Goal: Check status: Check status

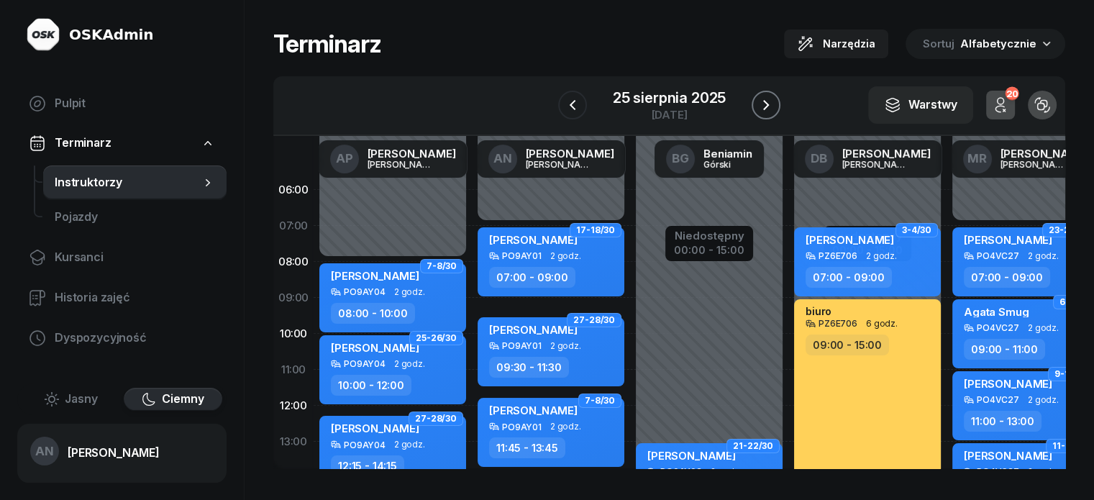
click at [769, 110] on icon "button" at bounding box center [766, 105] width 6 height 10
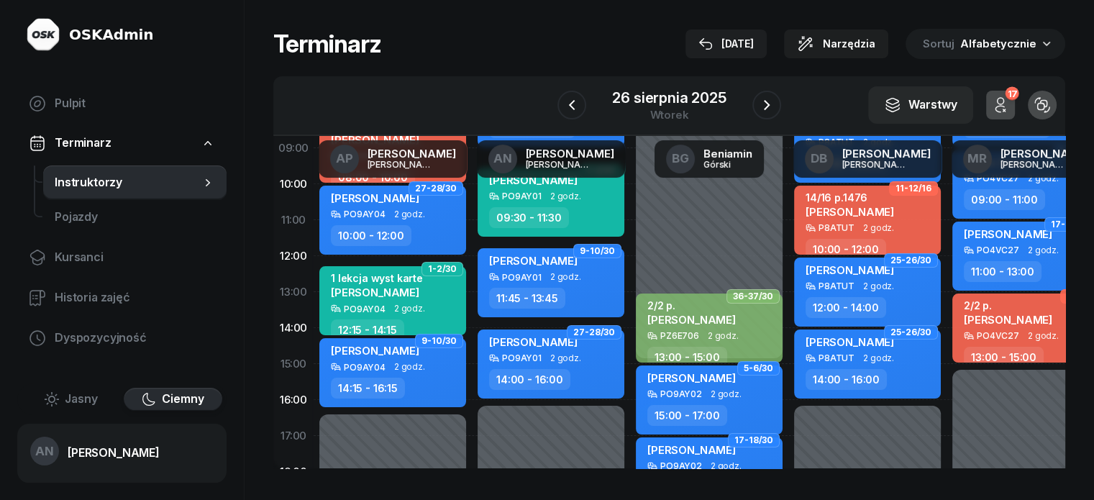
scroll to position [144, 0]
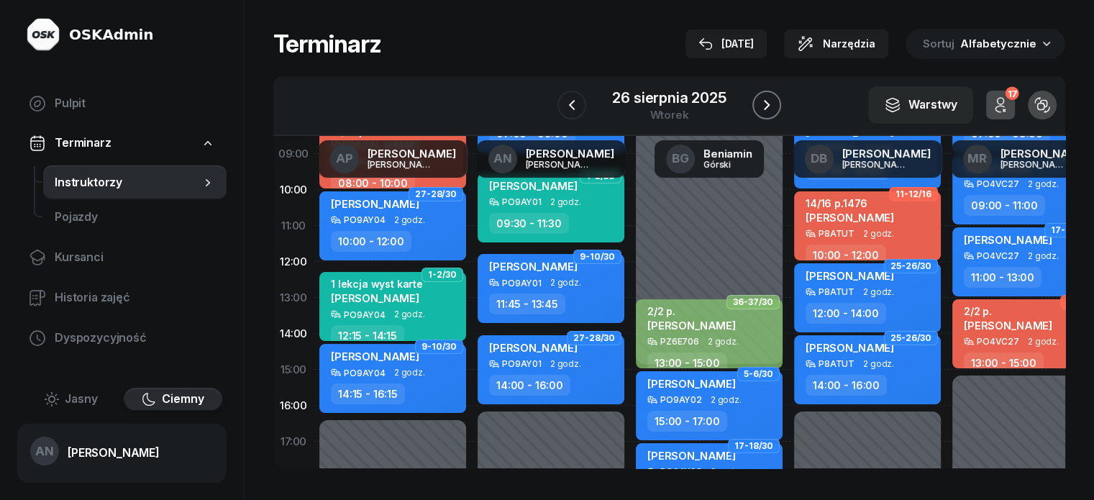
click at [776, 114] on icon "button" at bounding box center [766, 104] width 17 height 17
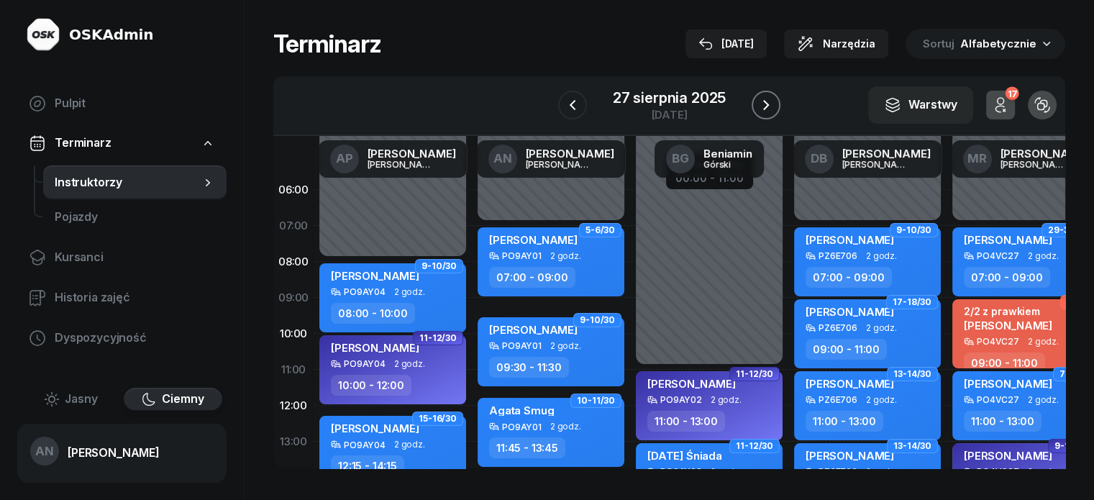
click at [768, 115] on button "button" at bounding box center [766, 105] width 29 height 29
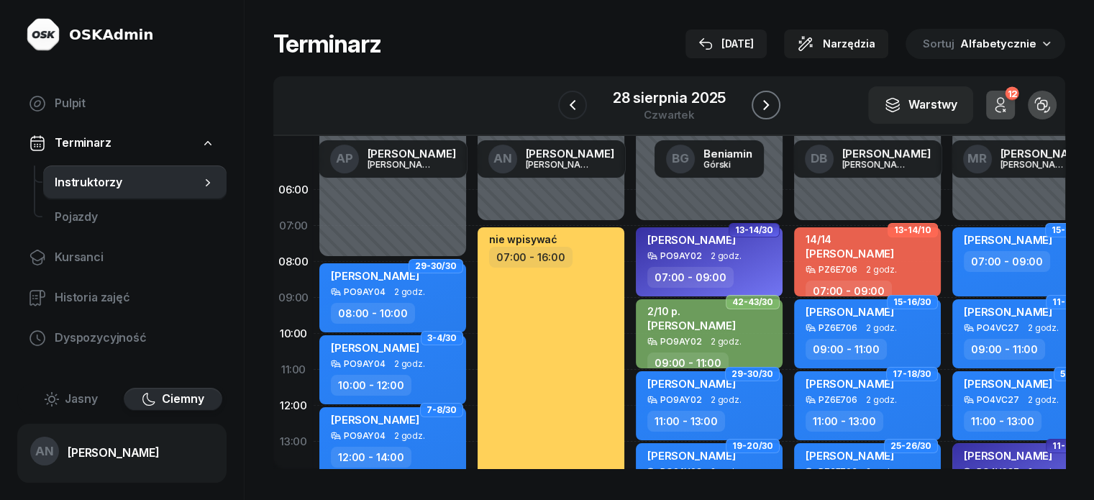
click at [773, 108] on icon "button" at bounding box center [766, 104] width 17 height 17
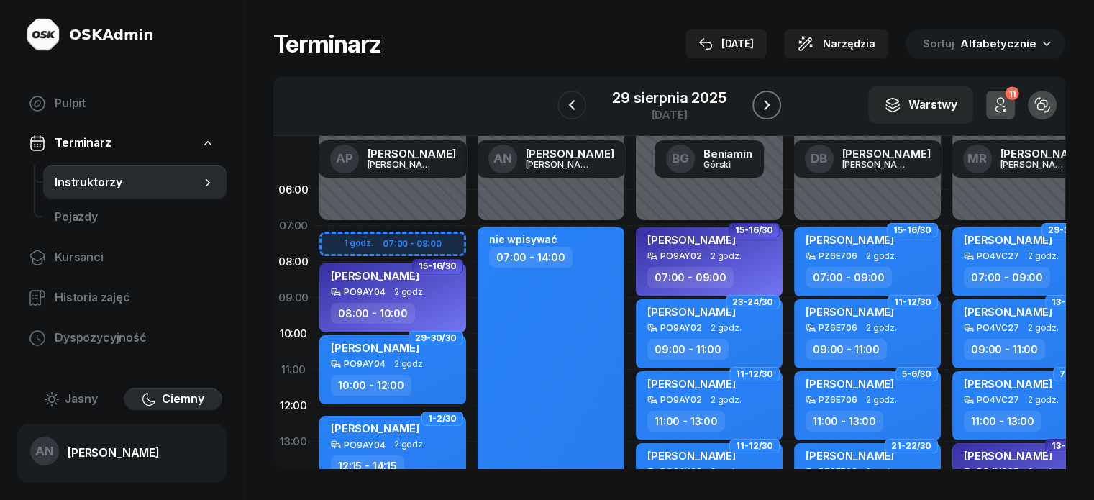
click at [776, 114] on icon "button" at bounding box center [766, 104] width 17 height 17
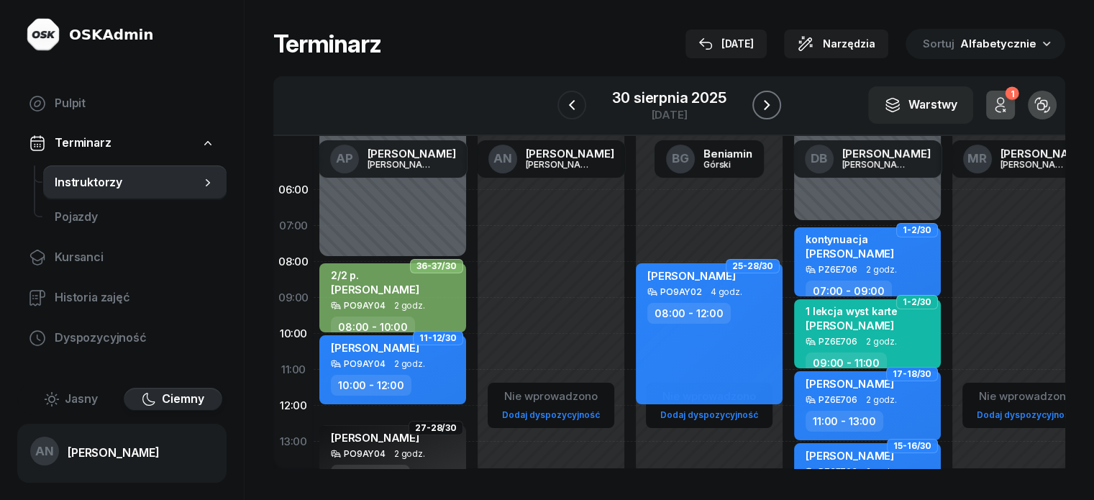
click at [773, 114] on icon "button" at bounding box center [766, 104] width 17 height 17
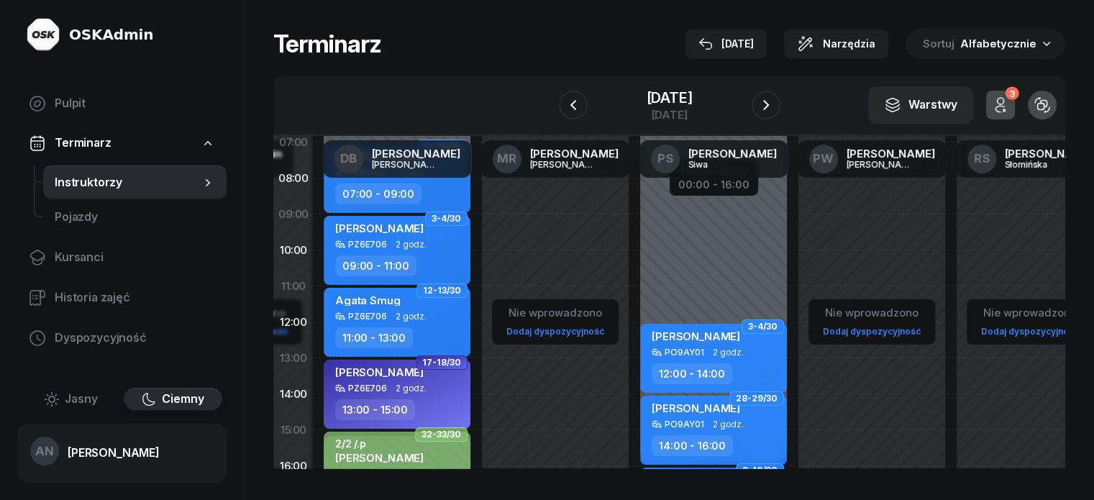
scroll to position [72, 471]
